Goal: Find specific page/section: Find specific page/section

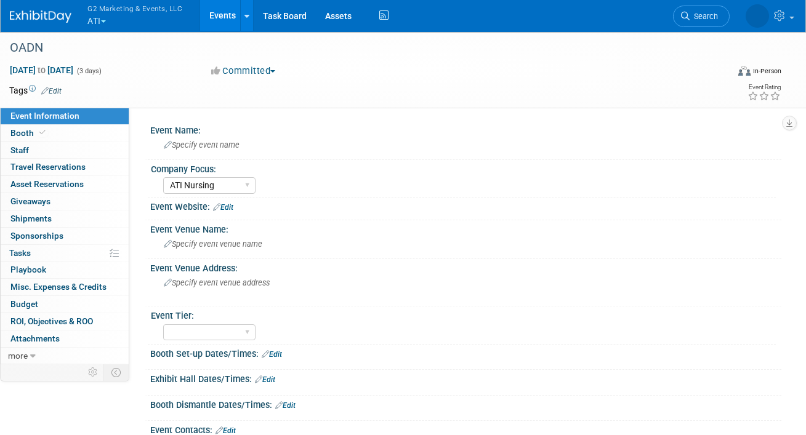
select select "ATI Nursing"
click at [106, 22] on span "button" at bounding box center [103, 21] width 5 height 2
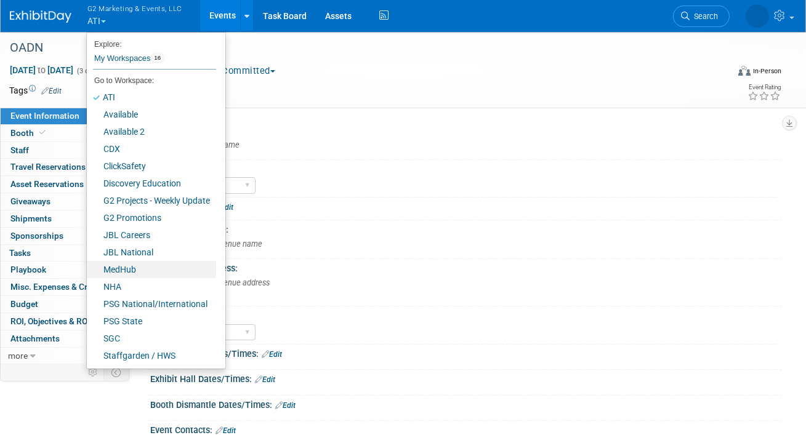
click at [128, 265] on link "MedHub" at bounding box center [151, 269] width 129 height 17
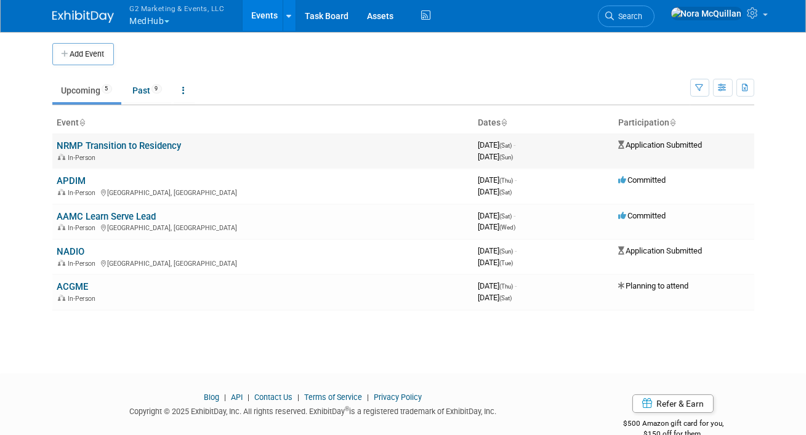
click at [90, 144] on link "NRMP Transition to Residency" at bounding box center [119, 145] width 124 height 11
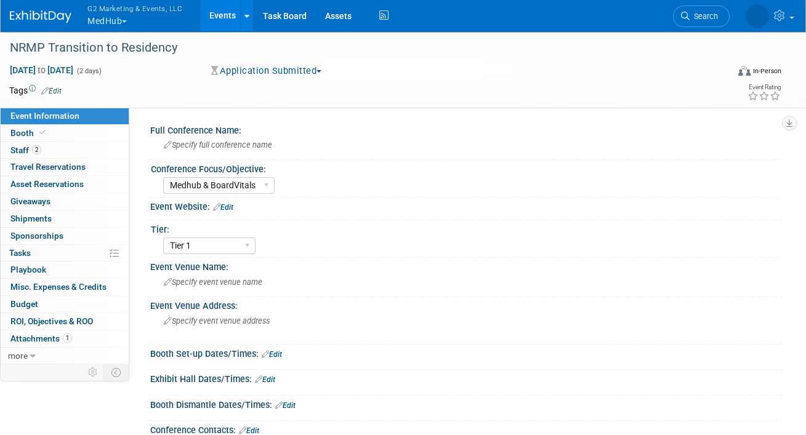
select select "Medhub & BoardVitals"
select select "Tier 1"
click at [43, 131] on icon at bounding box center [42, 132] width 6 height 7
